Goal: Information Seeking & Learning: Learn about a topic

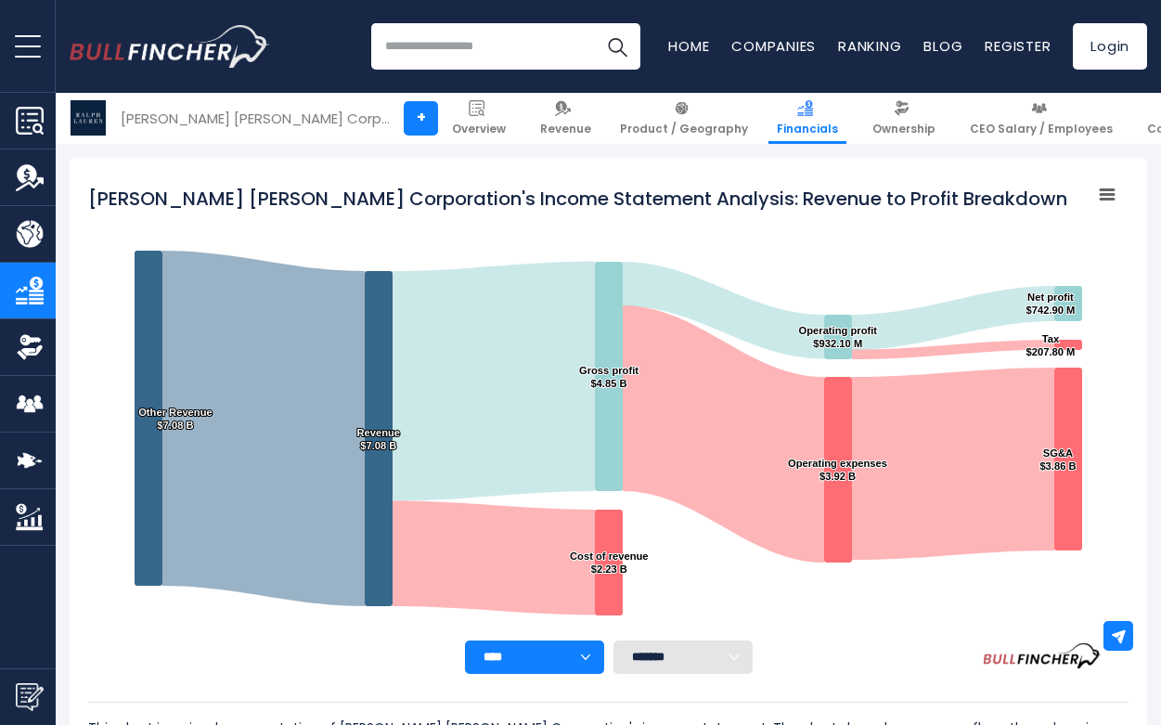
drag, startPoint x: 87, startPoint y: 193, endPoint x: 844, endPoint y: 169, distance: 757.6
click at [844, 169] on div "Ralph Lauren Corporation's Income Statement Analysis: Revenue to Profit Breakdo…" at bounding box center [608, 515] width 1077 height 715
drag, startPoint x: 874, startPoint y: 196, endPoint x: 276, endPoint y: 191, distance: 598.5
click at [276, 191] on tspan "[PERSON_NAME] [PERSON_NAME] Corporation's Income Statement Analysis: Revenue to…" at bounding box center [577, 199] width 979 height 26
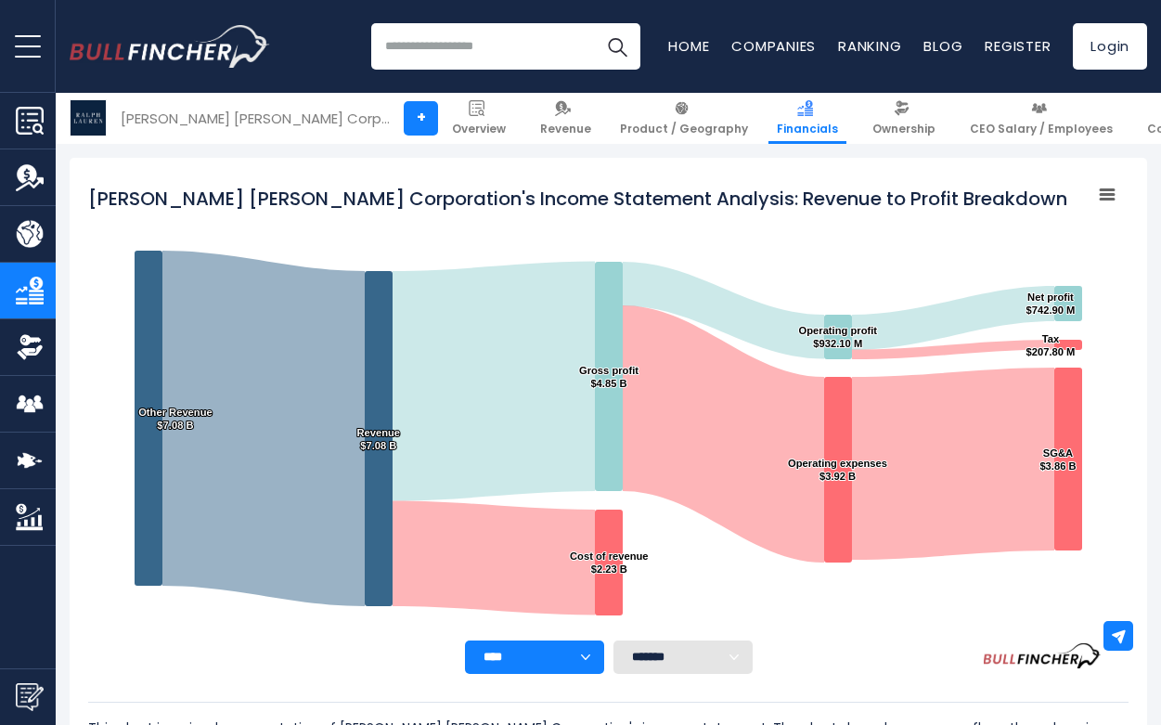
click at [276, 191] on tspan "[PERSON_NAME] [PERSON_NAME] Corporation's Income Statement Analysis: Revenue to…" at bounding box center [577, 199] width 979 height 26
click at [277, 197] on tspan "[PERSON_NAME] [PERSON_NAME] Corporation's Income Statement Analysis: Revenue to…" at bounding box center [577, 199] width 979 height 26
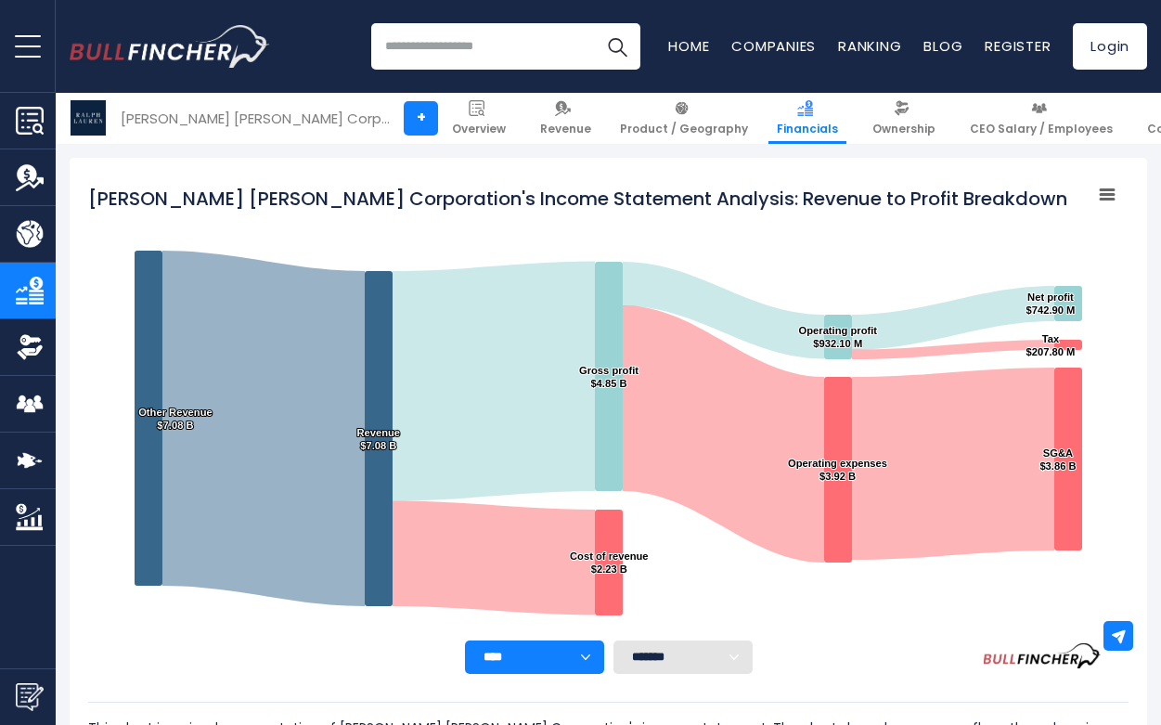
click at [277, 197] on tspan "[PERSON_NAME] [PERSON_NAME] Corporation's Income Statement Analysis: Revenue to…" at bounding box center [577, 199] width 979 height 26
drag, startPoint x: 387, startPoint y: 198, endPoint x: 398, endPoint y: 303, distance: 105.4
click at [405, 303] on icon "Created with Highcharts 12.1.2 Chart context menu Ralph Lauren Corporation's In…" at bounding box center [608, 408] width 1040 height 464
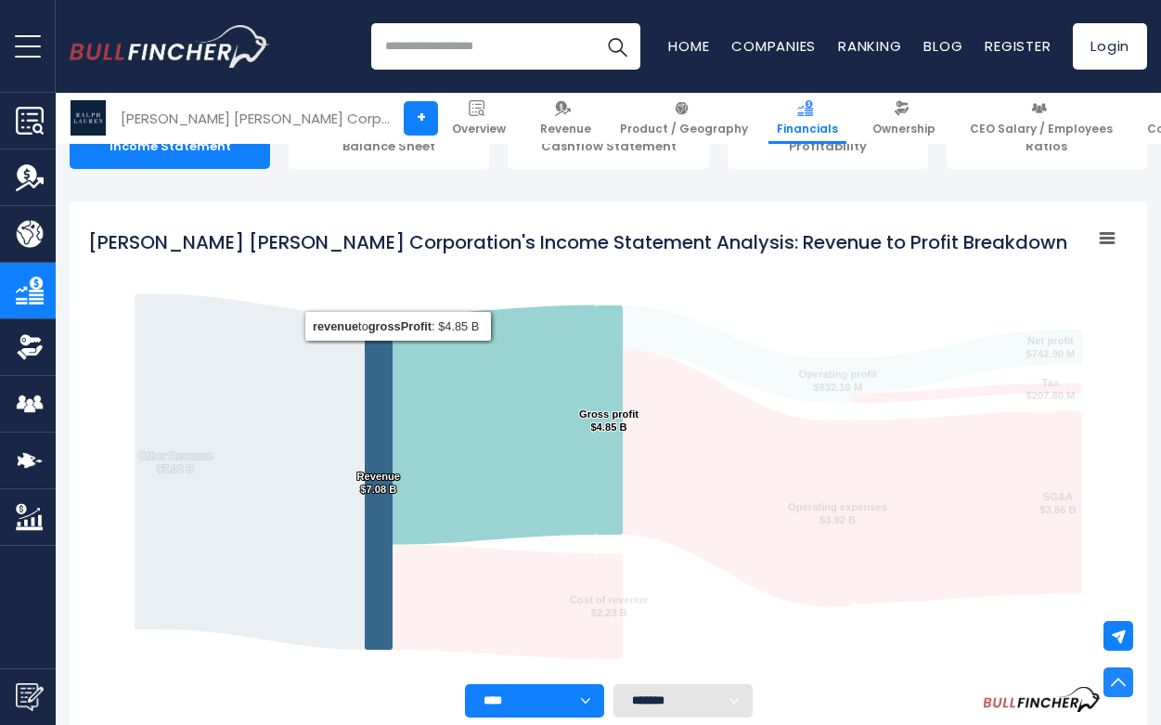
scroll to position [191, 0]
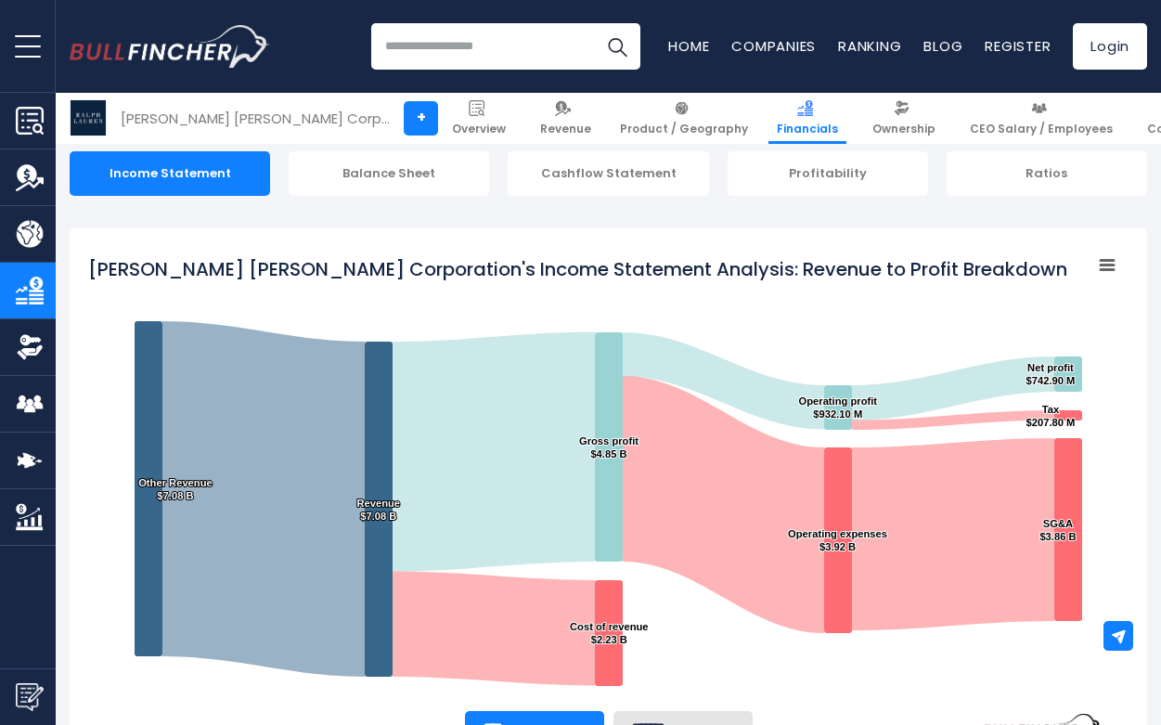
click at [876, 272] on tspan "[PERSON_NAME] [PERSON_NAME] Corporation's Income Statement Analysis: Revenue to…" at bounding box center [577, 269] width 979 height 26
drag, startPoint x: 876, startPoint y: 272, endPoint x: 325, endPoint y: 271, distance: 551.2
click at [325, 271] on tspan "[PERSON_NAME] [PERSON_NAME] Corporation's Income Statement Analysis: Revenue to…" at bounding box center [577, 269] width 979 height 26
click at [87, 270] on div "Ralph Lauren Corporation's Income Statement Analysis: Revenue to Profit Breakdo…" at bounding box center [608, 585] width 1077 height 715
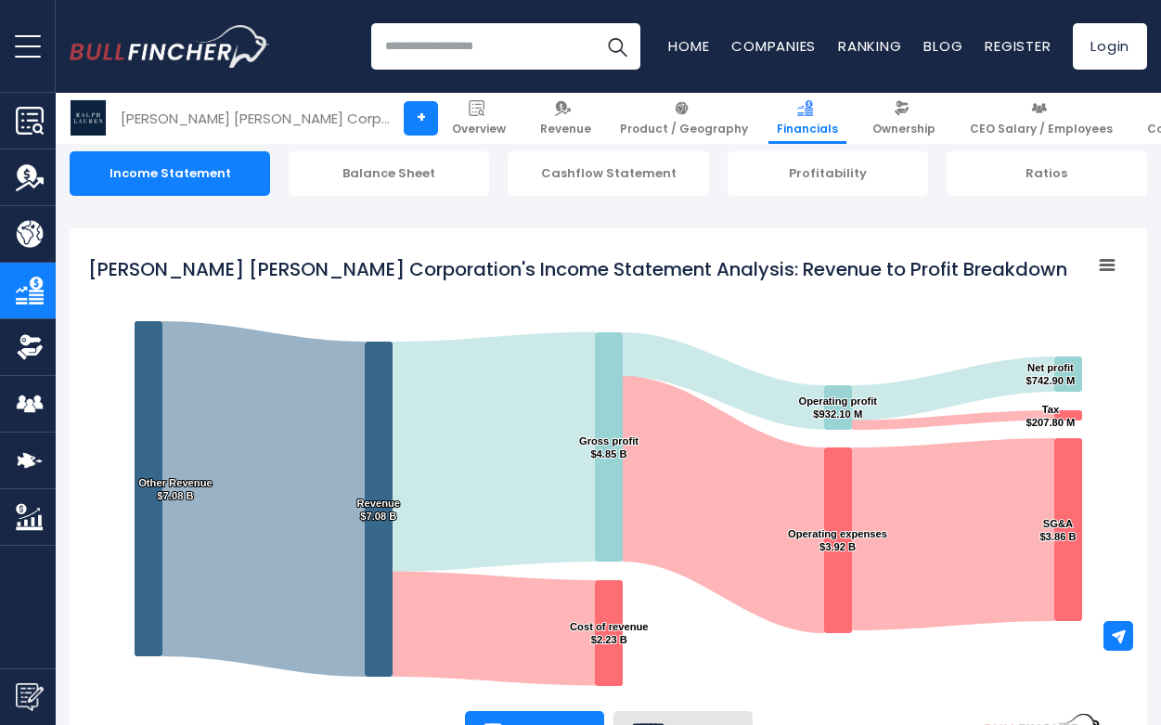
drag, startPoint x: 89, startPoint y: 270, endPoint x: 347, endPoint y: 267, distance: 258.0
click at [347, 267] on tspan "[PERSON_NAME] [PERSON_NAME] Corporation's Income Statement Analysis: Revenue to…" at bounding box center [577, 269] width 979 height 26
